Goal: Check status: Check status

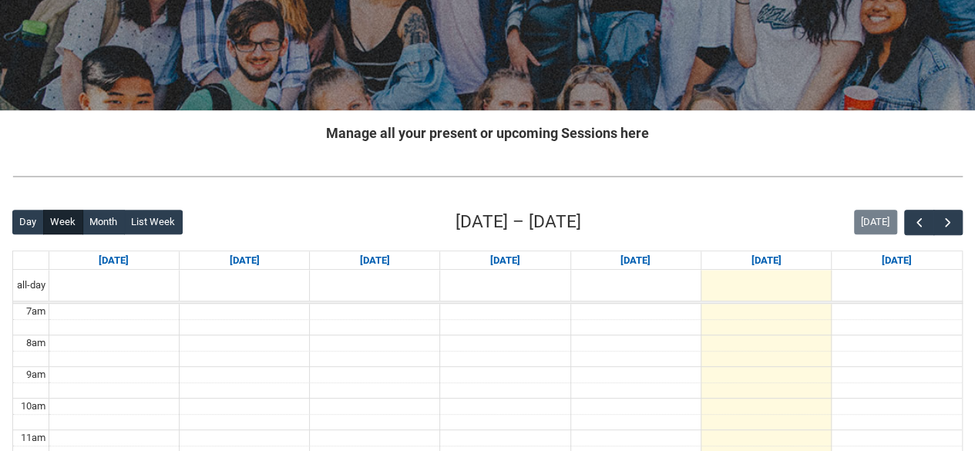
scroll to position [230, 0]
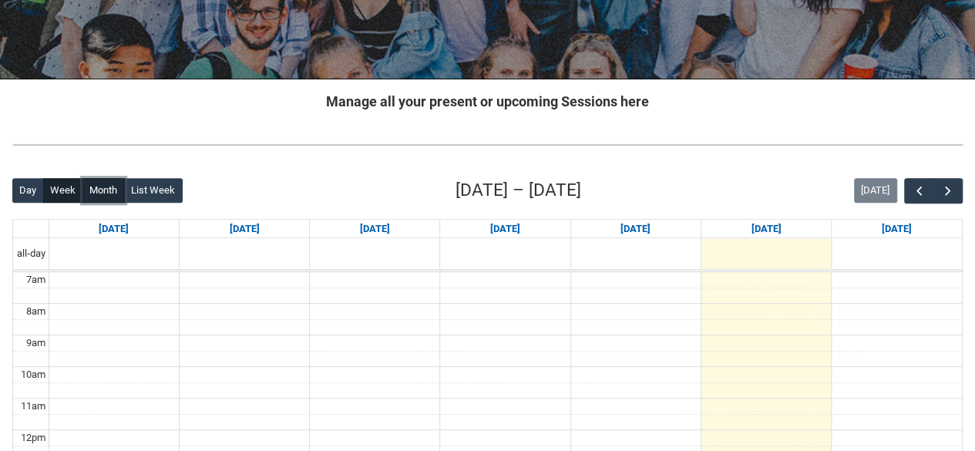
click at [87, 183] on button "Month" at bounding box center [103, 190] width 42 height 25
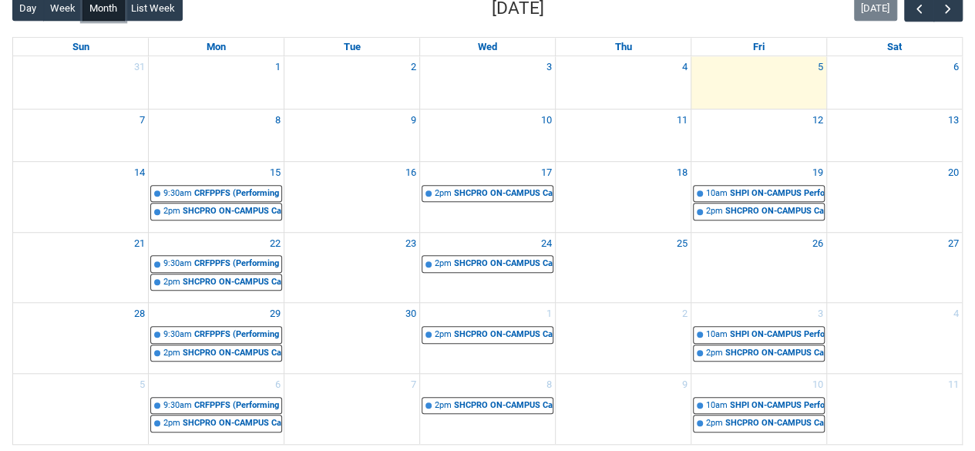
scroll to position [416, 0]
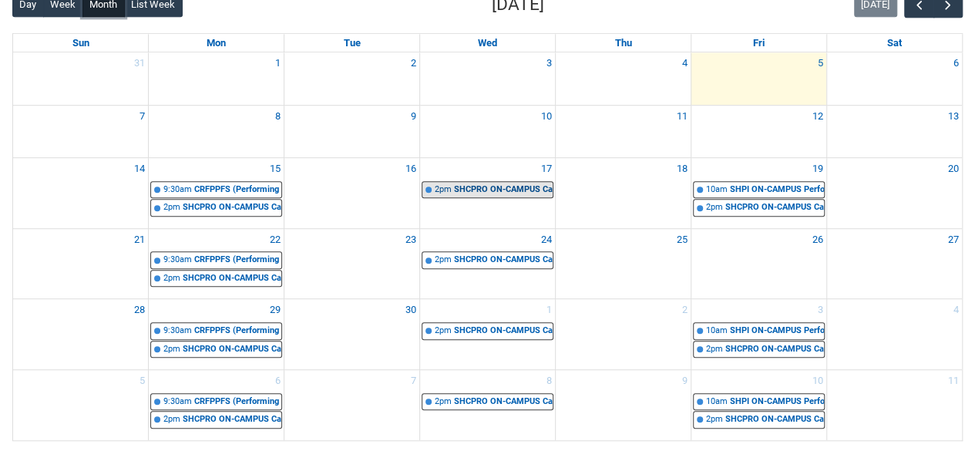
click at [452, 191] on link "2pm SHCPRO ON-CAMPUS Capstone Production Part 2 | Black Box ([PERSON_NAME] St.)…" at bounding box center [488, 190] width 132 height 18
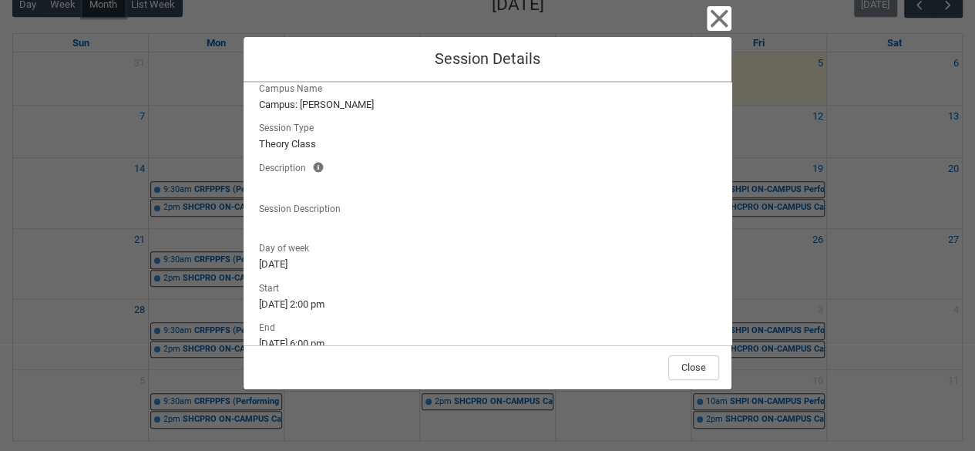
scroll to position [0, 0]
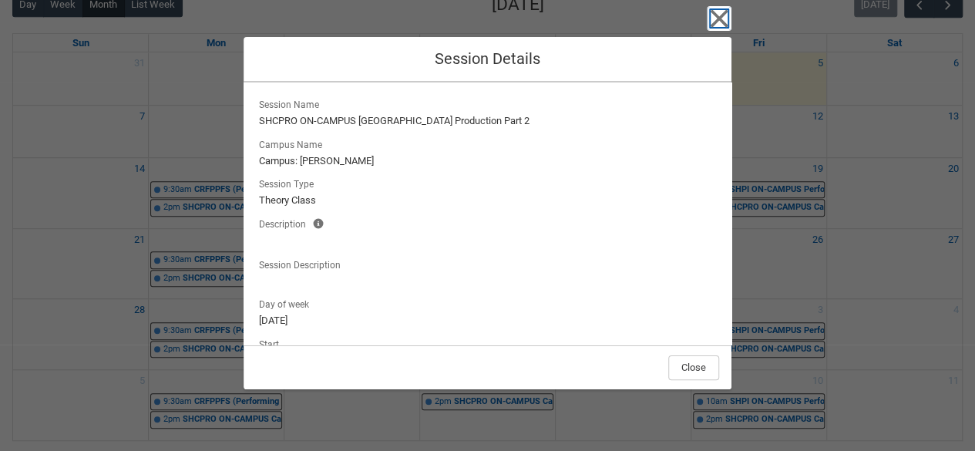
click at [714, 18] on icon "button" at bounding box center [719, 18] width 25 height 25
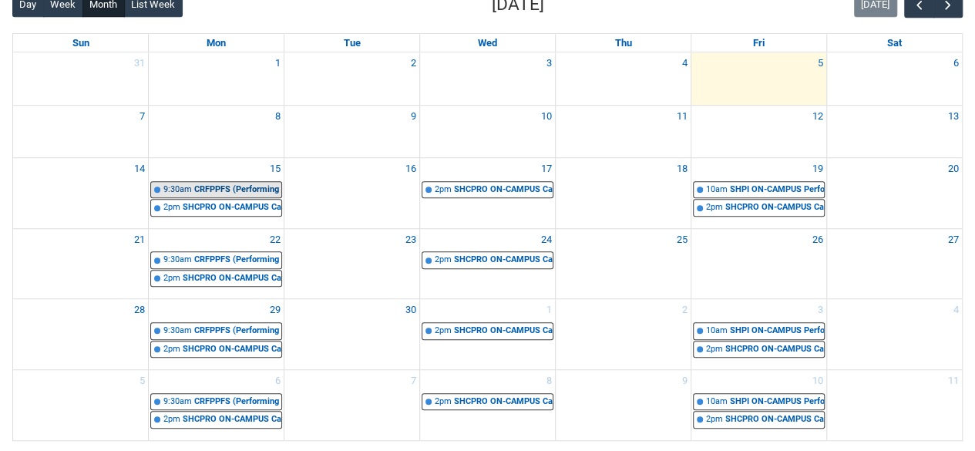
click at [257, 190] on div "CRFPPFS (Performing Arts) ON-CAMPUS Professional portfolio | Studio 3 ([PERSON_…" at bounding box center [237, 189] width 87 height 13
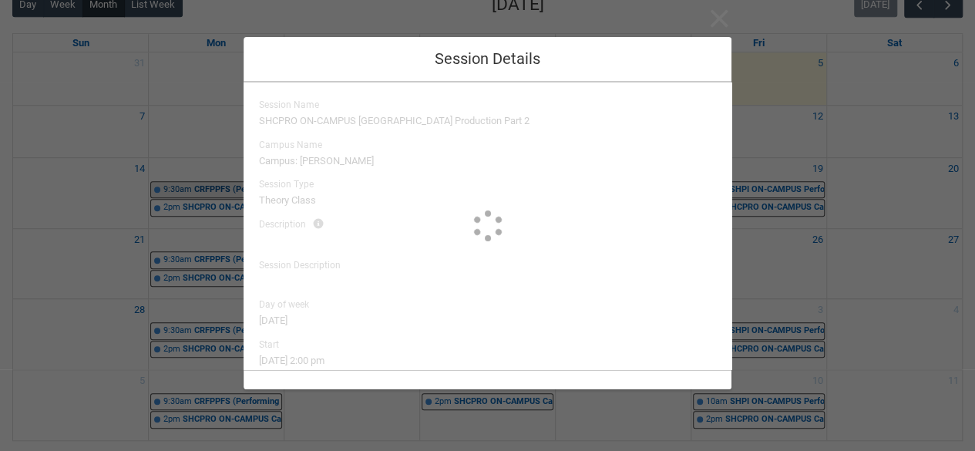
type input "[PERSON_NAME]"
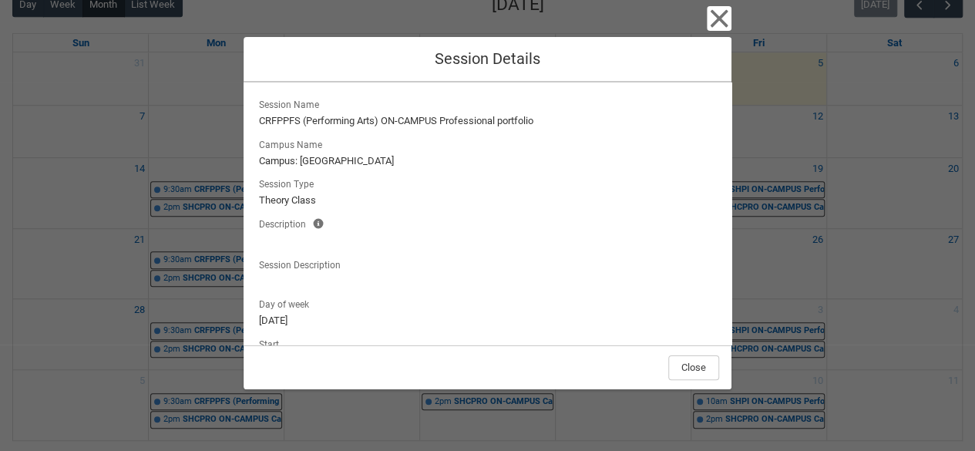
click at [244, 130] on div "Session Name CRFPPFS (Performing Arts) ON-CAMPUS Professional portfolio Campus …" at bounding box center [488, 213] width 488 height 262
